Goal: Task Accomplishment & Management: Manage account settings

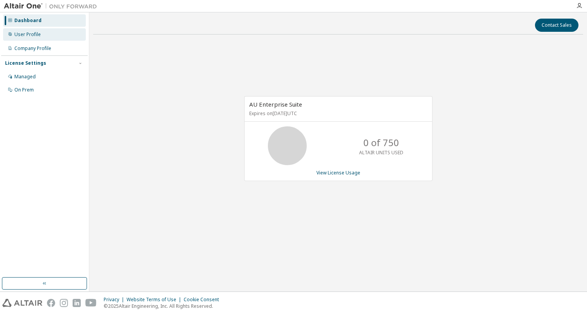
click at [47, 33] on div "User Profile" at bounding box center [44, 34] width 83 height 12
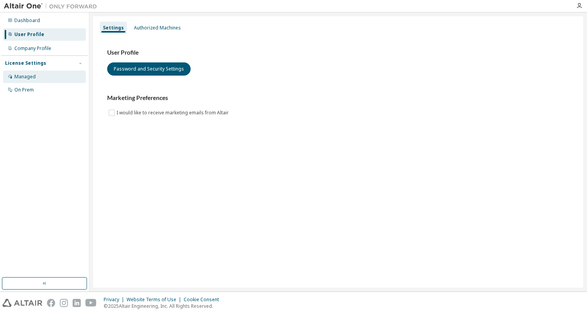
click at [12, 79] on div at bounding box center [10, 77] width 5 height 6
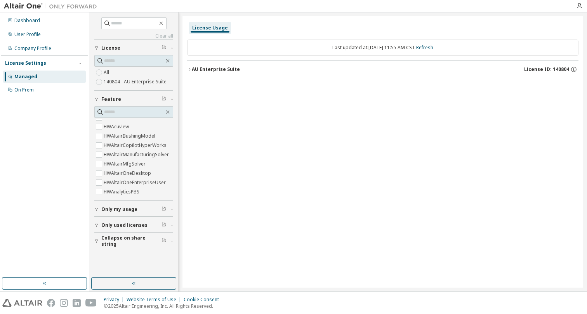
scroll to position [109, 0]
click at [30, 19] on div "Dashboard" at bounding box center [27, 20] width 26 height 6
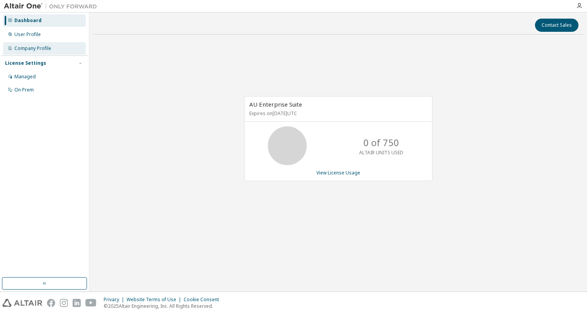
click at [47, 49] on div "Company Profile" at bounding box center [32, 48] width 37 height 6
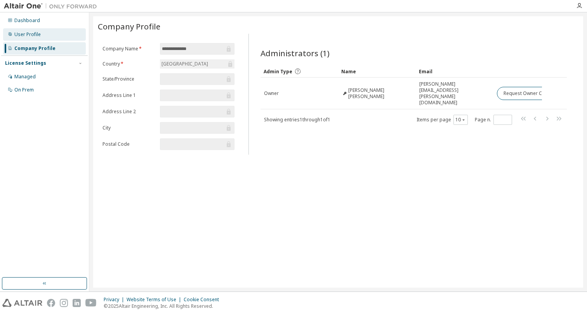
click at [40, 36] on div "User Profile" at bounding box center [44, 34] width 83 height 12
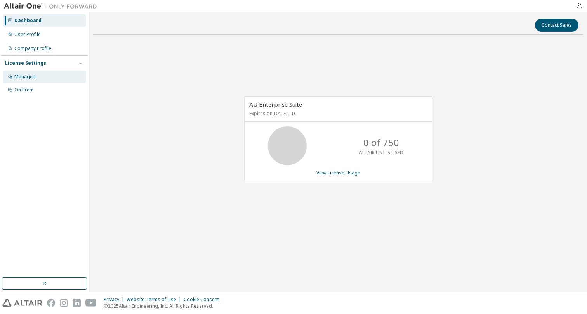
click at [34, 76] on div "Managed" at bounding box center [24, 77] width 21 height 6
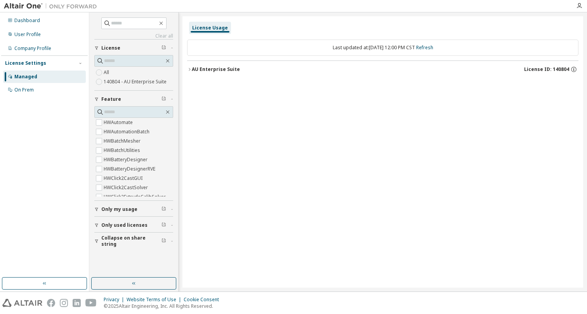
scroll to position [209, 0]
click at [125, 110] on input "text" at bounding box center [134, 112] width 60 height 8
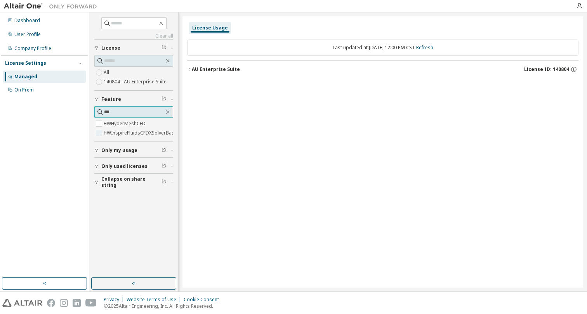
type input "***"
click at [135, 134] on label "HWInspireFluidsCFDXSolverBasic" at bounding box center [142, 132] width 76 height 9
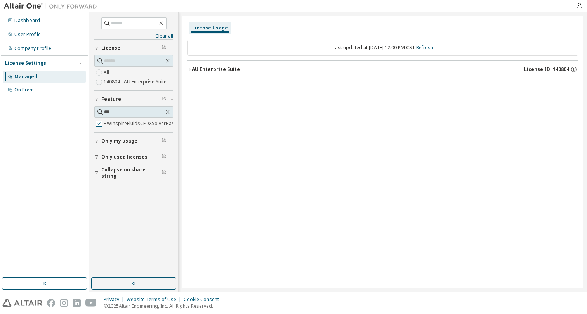
click at [132, 122] on label "HWInspireFluidsCFDXSolverBasic" at bounding box center [142, 123] width 76 height 9
click at [126, 145] on div "Collapse on share string Only used licenses Only my usage Feature *** HWInspire…" at bounding box center [133, 109] width 79 height 141
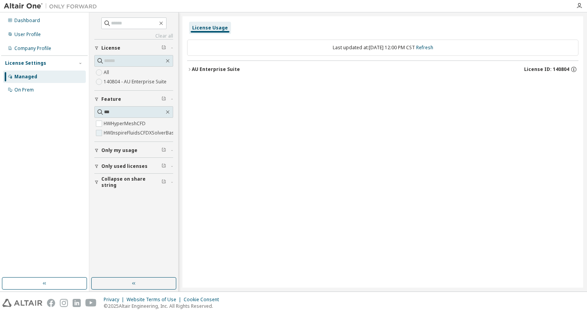
click at [123, 133] on label "HWInspireFluidsCFDXSolverBasic" at bounding box center [142, 132] width 76 height 9
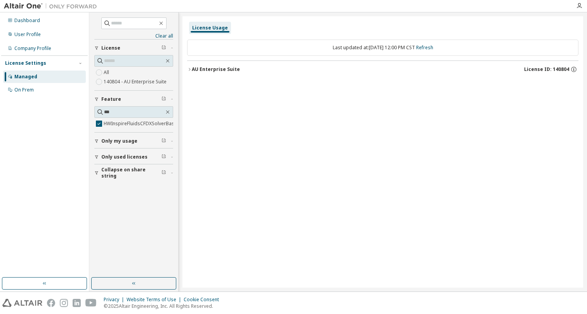
click at [189, 71] on icon "button" at bounding box center [189, 69] width 5 height 5
click at [231, 84] on div "HWInspireFluidsCFDXSolverBasic" at bounding box center [240, 85] width 82 height 7
click at [571, 82] on icon "button" at bounding box center [567, 85] width 7 height 7
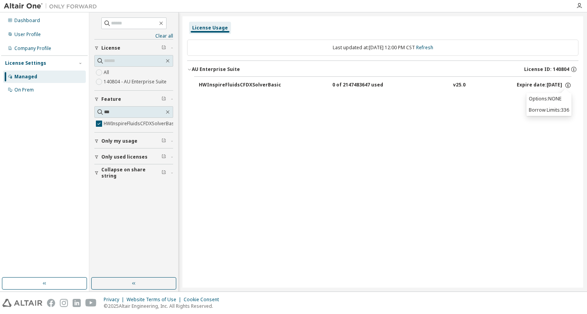
click at [339, 86] on div "0 of 2147483647 used" at bounding box center [367, 85] width 70 height 7
click at [125, 82] on label "140804 - AU Enterprise Suite" at bounding box center [136, 81] width 64 height 9
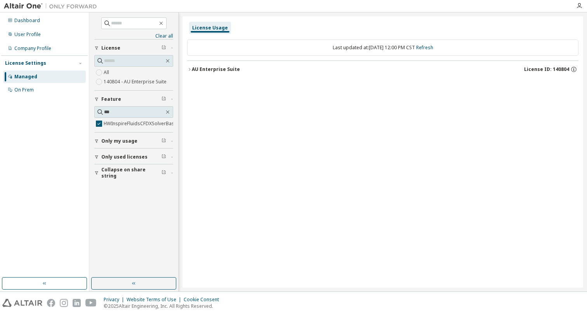
click at [189, 68] on icon "button" at bounding box center [189, 69] width 5 height 5
click at [237, 84] on div "HWInspireFluidsCFDXSolverBasic" at bounding box center [240, 85] width 82 height 7
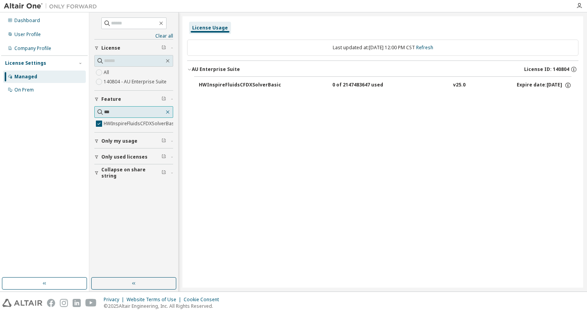
click at [166, 113] on icon "button" at bounding box center [168, 112] width 6 height 6
click at [163, 64] on input "text" at bounding box center [134, 61] width 60 height 8
click at [168, 63] on icon "button" at bounding box center [168, 61] width 6 height 6
click at [168, 59] on icon "button" at bounding box center [168, 61] width 6 height 6
click at [133, 23] on input "text" at bounding box center [134, 23] width 47 height 8
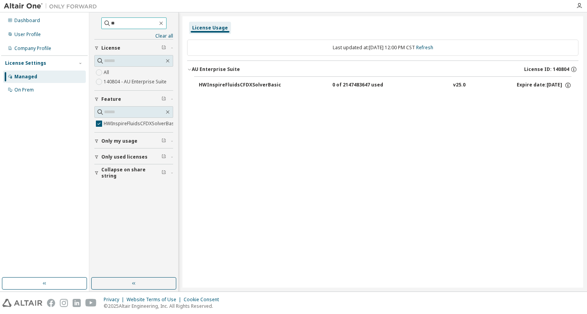
type input "*"
type input "***"
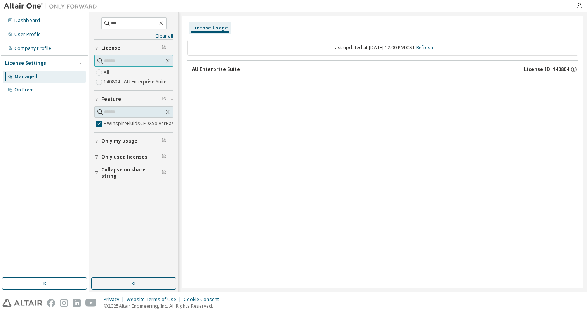
click at [170, 64] on span at bounding box center [167, 60] width 7 height 7
click at [170, 61] on icon "button" at bounding box center [168, 61] width 6 height 6
click at [169, 38] on link "Clear all" at bounding box center [133, 36] width 79 height 6
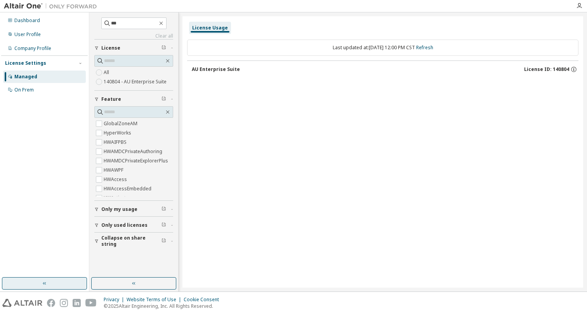
click at [41, 280] on button "button" at bounding box center [44, 284] width 85 height 12
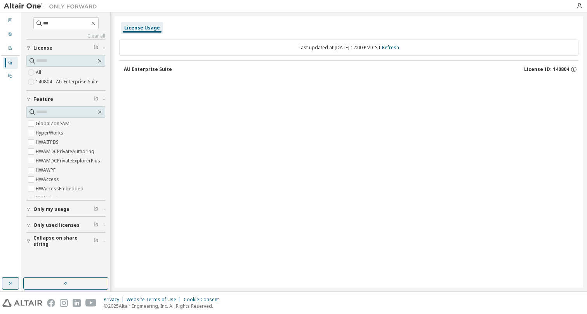
click at [41, 280] on button "button" at bounding box center [65, 284] width 85 height 12
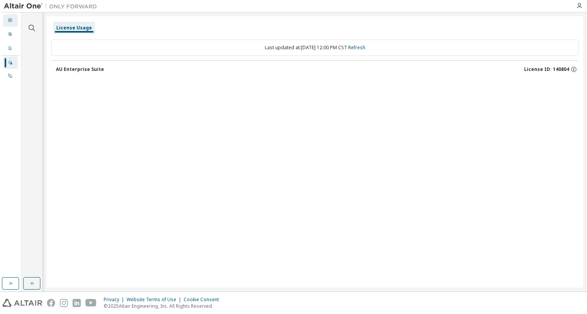
click at [10, 20] on icon at bounding box center [10, 20] width 5 height 5
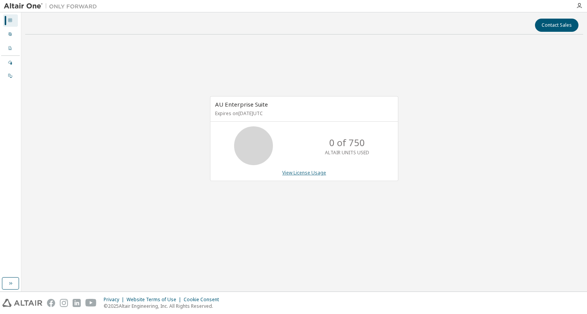
click at [311, 174] on link "View License Usage" at bounding box center [304, 173] width 44 height 7
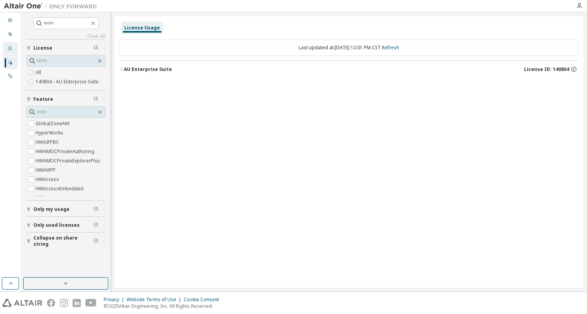
click at [10, 45] on div "Company Profile" at bounding box center [10, 48] width 15 height 12
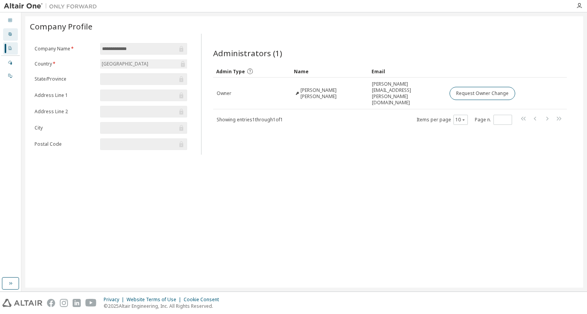
click at [9, 36] on icon at bounding box center [10, 34] width 5 height 5
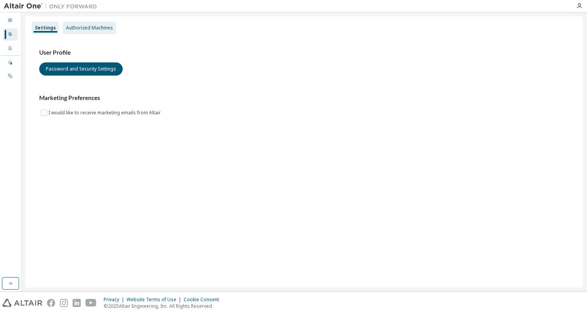
click at [83, 25] on div "Authorized Machines" at bounding box center [89, 28] width 47 height 6
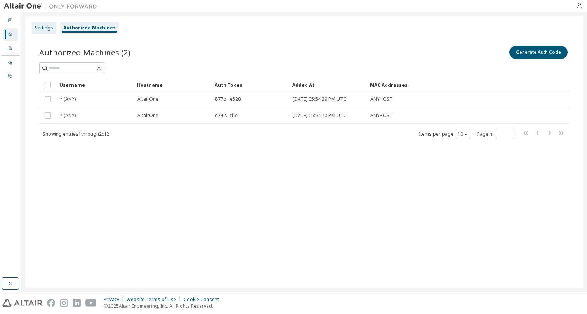
click at [50, 29] on div "Settings" at bounding box center [44, 28] width 18 height 6
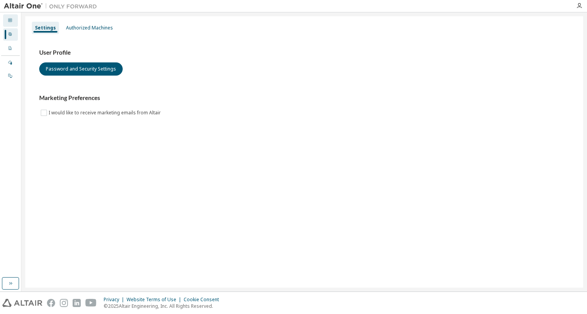
click at [15, 24] on div "Dashboard" at bounding box center [10, 20] width 15 height 12
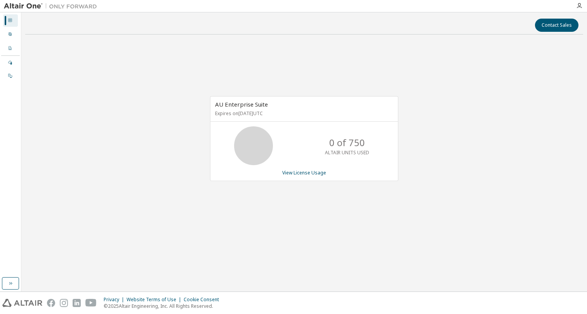
click at [24, 5] on img at bounding box center [52, 6] width 97 height 8
click at [14, 307] on img at bounding box center [22, 303] width 40 height 8
click at [7, 5] on img at bounding box center [52, 6] width 97 height 8
click at [15, 49] on div "Company Profile" at bounding box center [10, 48] width 15 height 12
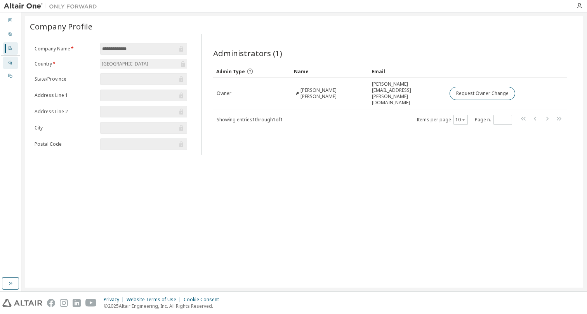
click at [11, 65] on div at bounding box center [10, 63] width 5 height 6
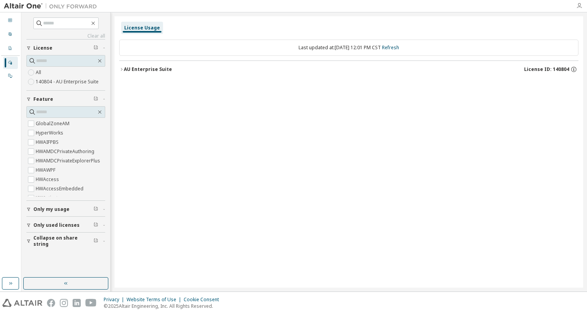
click at [582, 4] on icon "button" at bounding box center [579, 6] width 6 height 6
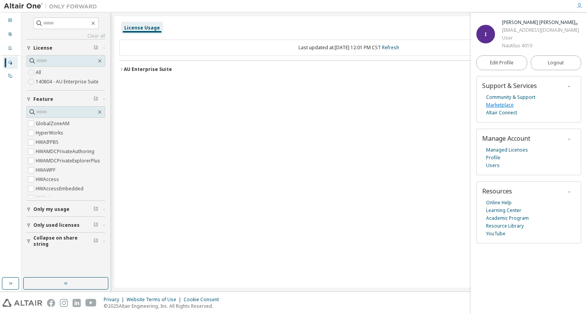
click at [511, 106] on link "Marketplace" at bounding box center [500, 105] width 28 height 8
